Goal: Transaction & Acquisition: Subscribe to service/newsletter

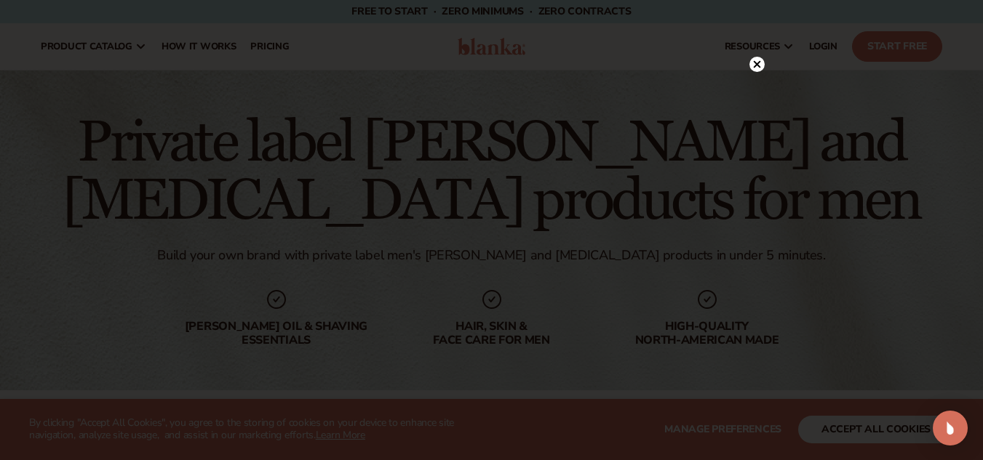
click at [754, 63] on icon at bounding box center [756, 64] width 7 height 7
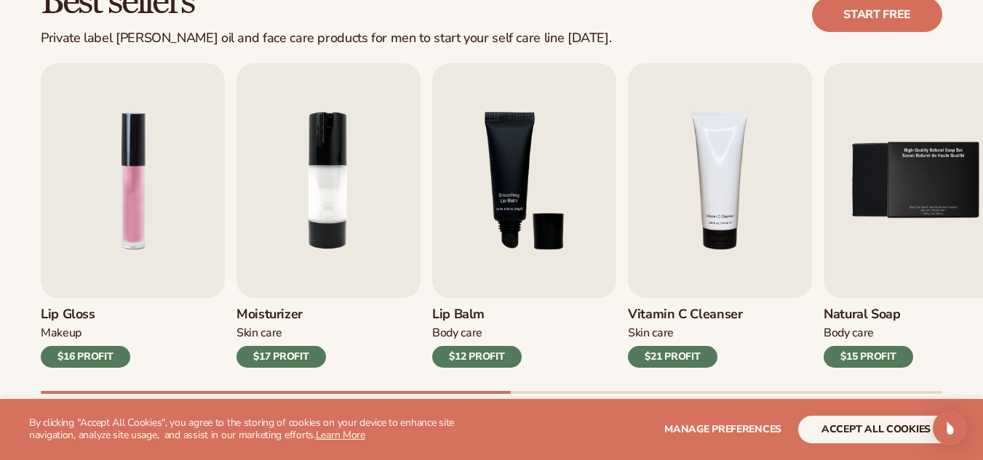
scroll to position [713, 0]
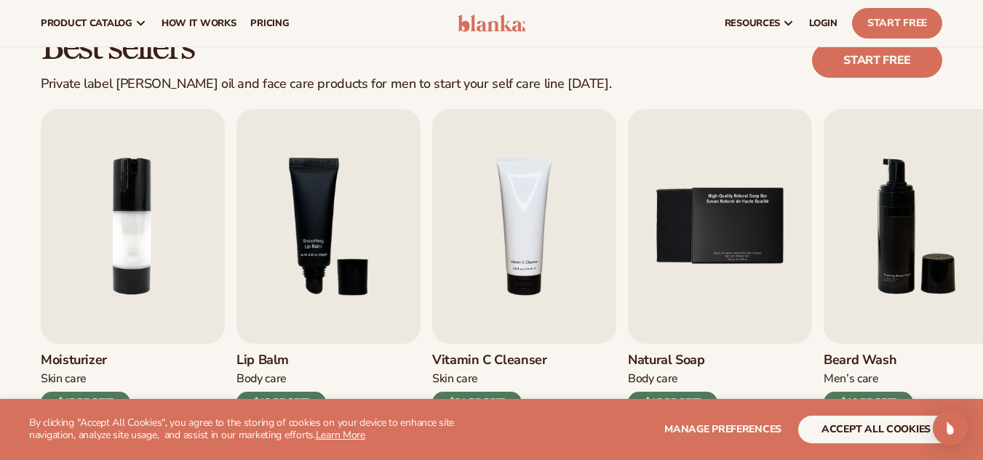
scroll to position [374, 0]
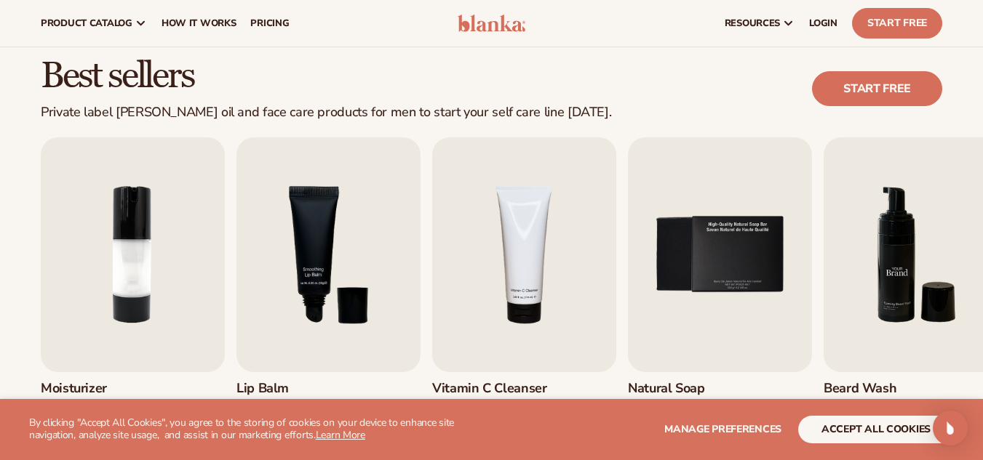
click at [931, 190] on img "6 / 9" at bounding box center [915, 254] width 184 height 235
click at [914, 244] on img "6 / 9" at bounding box center [915, 254] width 184 height 235
click at [901, 236] on img "6 / 9" at bounding box center [915, 254] width 184 height 235
click at [931, 246] on img "6 / 9" at bounding box center [915, 254] width 184 height 235
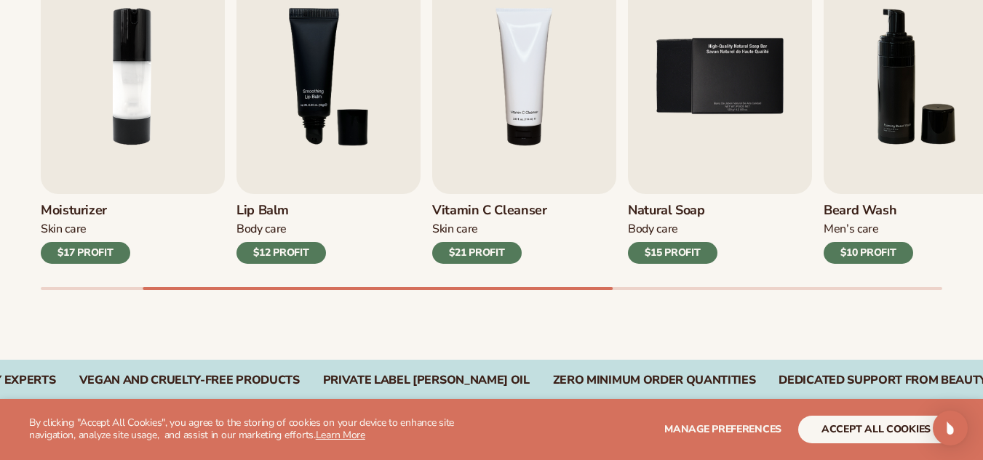
scroll to position [564, 0]
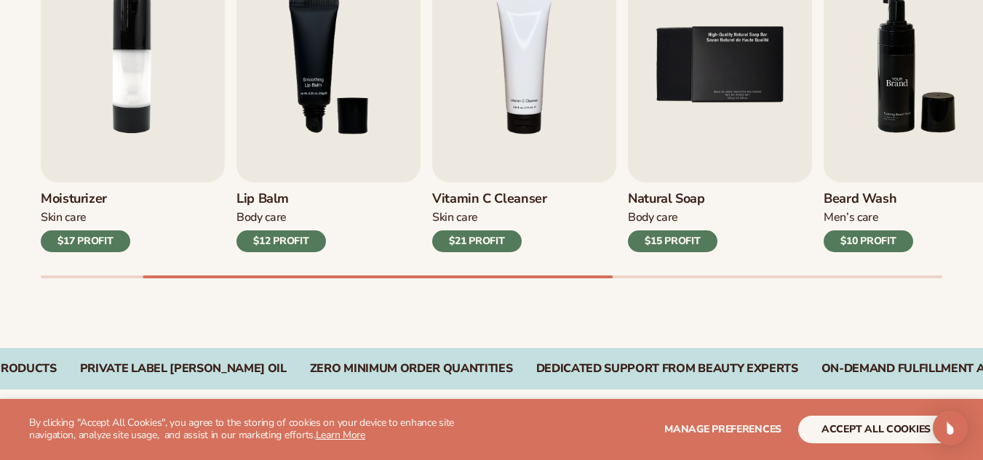
click at [882, 149] on img "6 / 9" at bounding box center [915, 65] width 184 height 235
click at [868, 237] on div "$10 PROFIT" at bounding box center [867, 242] width 89 height 22
click at [889, 116] on img "6 / 9" at bounding box center [915, 65] width 184 height 235
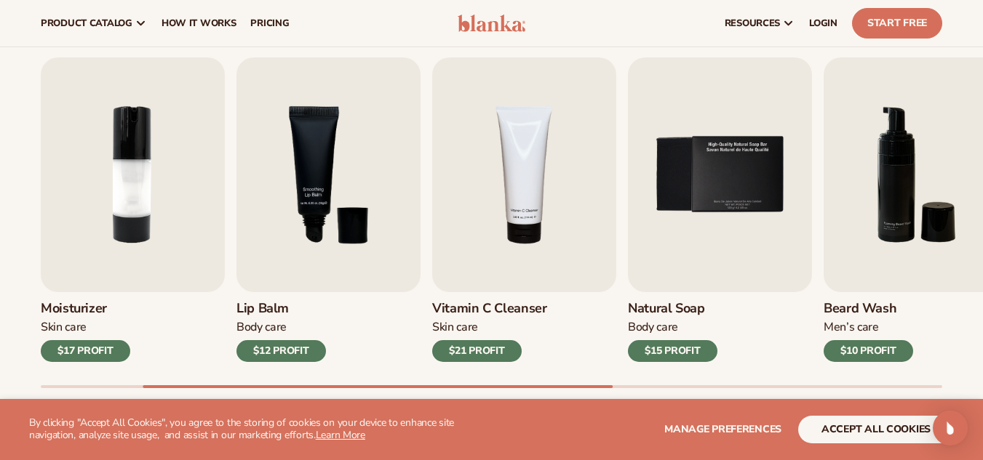
scroll to position [443, 0]
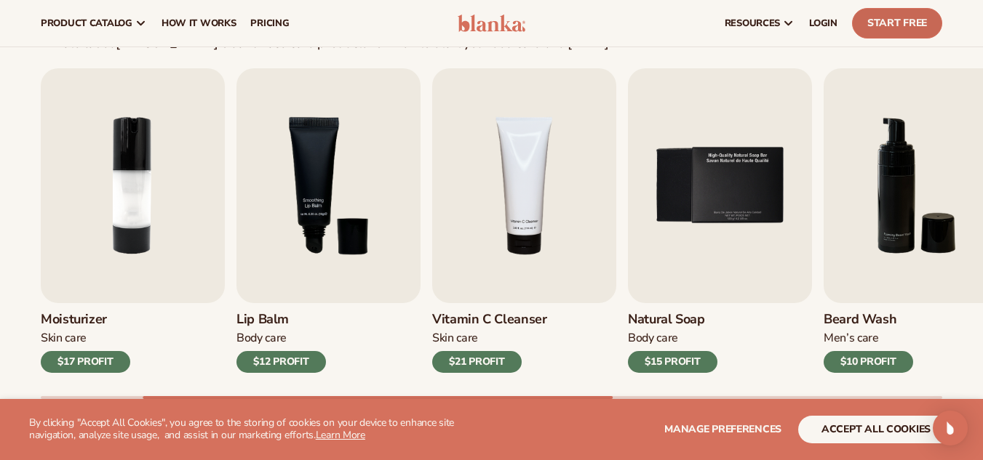
click at [874, 29] on link "Start Free" at bounding box center [897, 23] width 90 height 31
